Goal: Find specific page/section: Find specific page/section

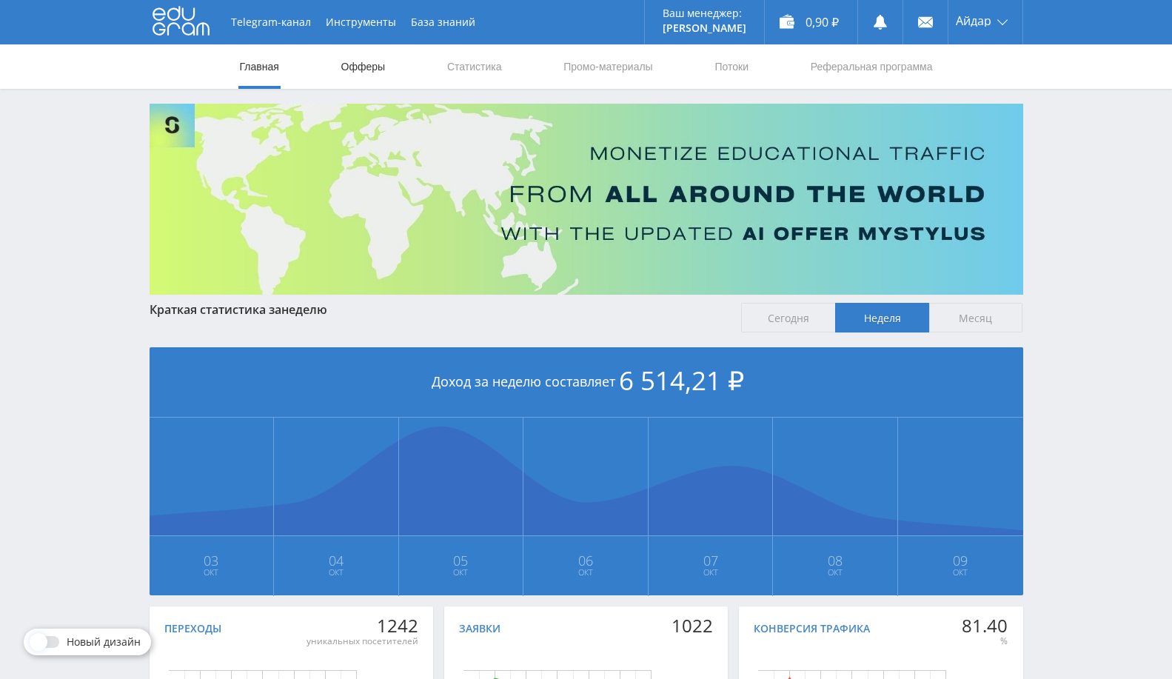
click at [358, 63] on link "Офферы" at bounding box center [363, 66] width 47 height 44
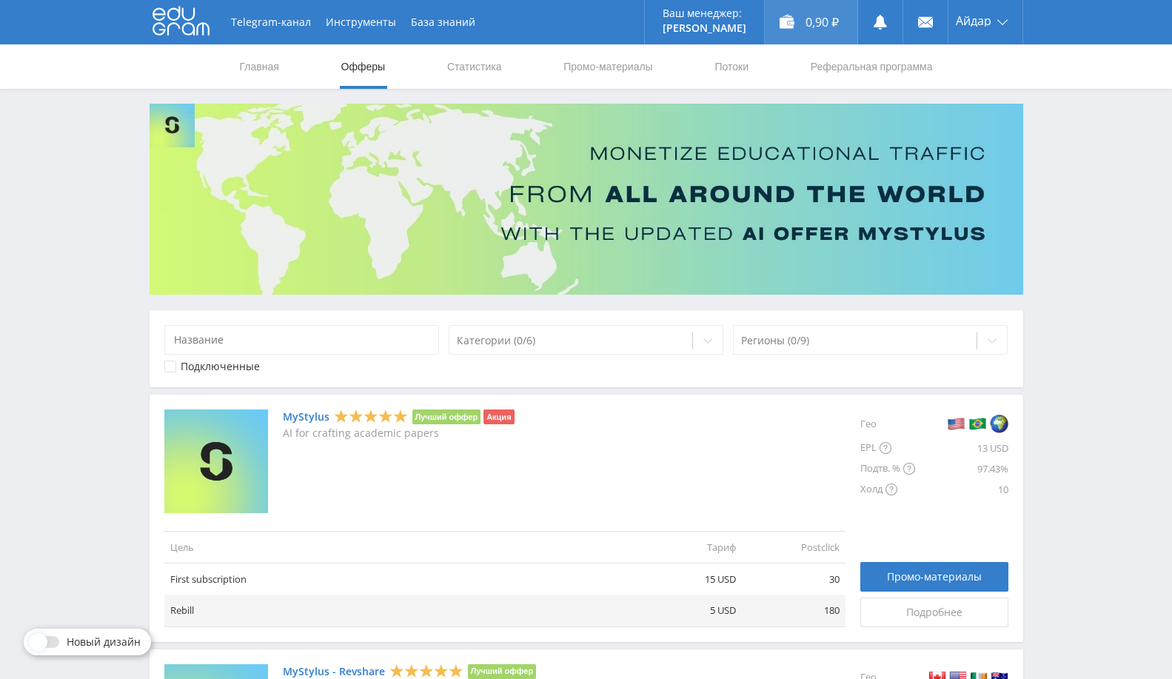
click at [800, 24] on div "0,90 ₽" at bounding box center [811, 22] width 93 height 44
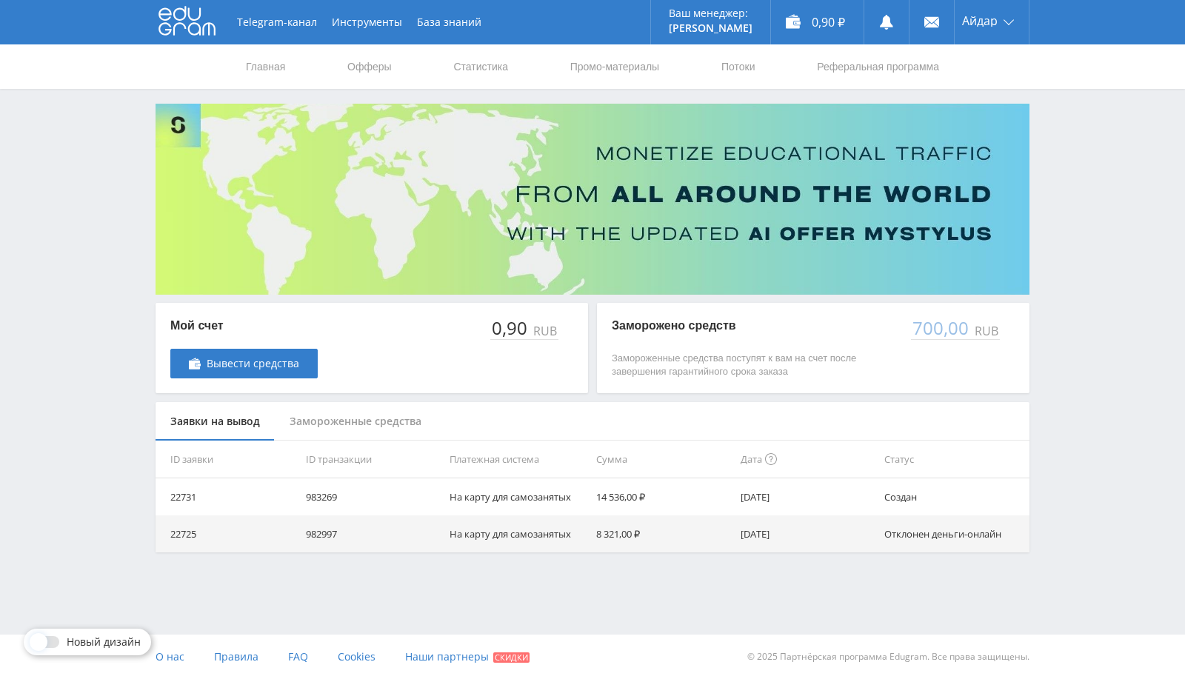
click at [311, 495] on td "983269" at bounding box center [372, 496] width 144 height 37
copy td "983269"
